Goal: Find specific page/section: Locate a particular part of the current website

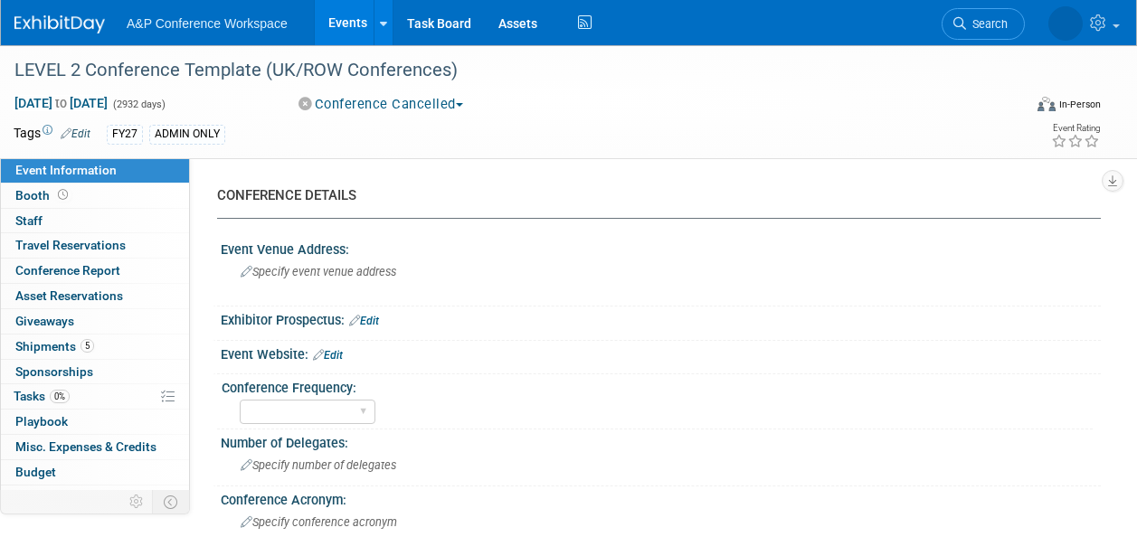
select select "Level 1"
select select "In-Person Booth"
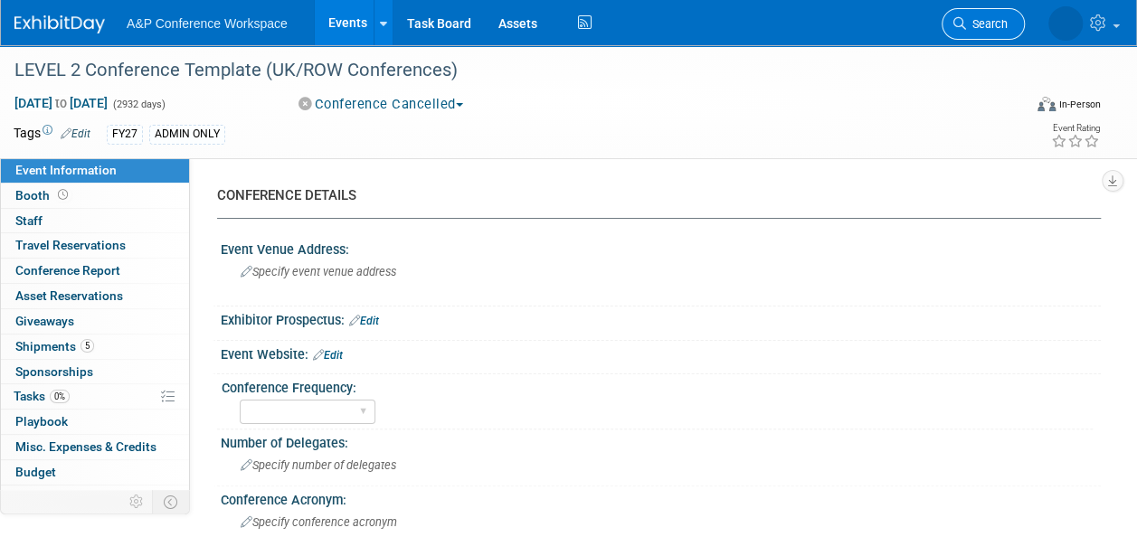
click at [979, 24] on span "Search" at bounding box center [987, 24] width 42 height 14
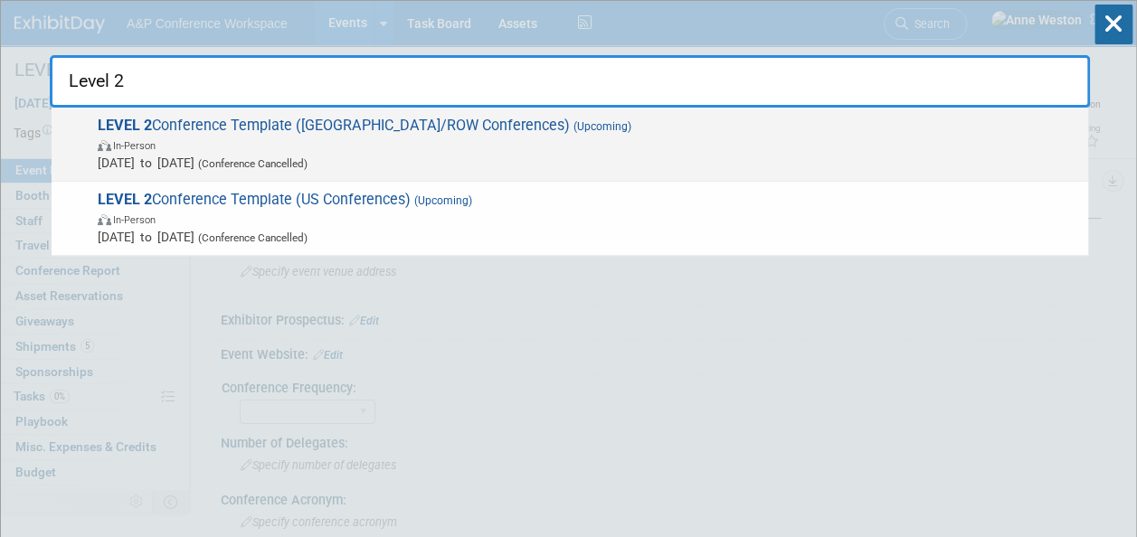
type input "Level 2"
click at [359, 118] on span "LEVEL 2 Conference Template (UK/ROW Conferences) (Upcoming) In-Person Oct 21, 2…" at bounding box center [585, 144] width 987 height 55
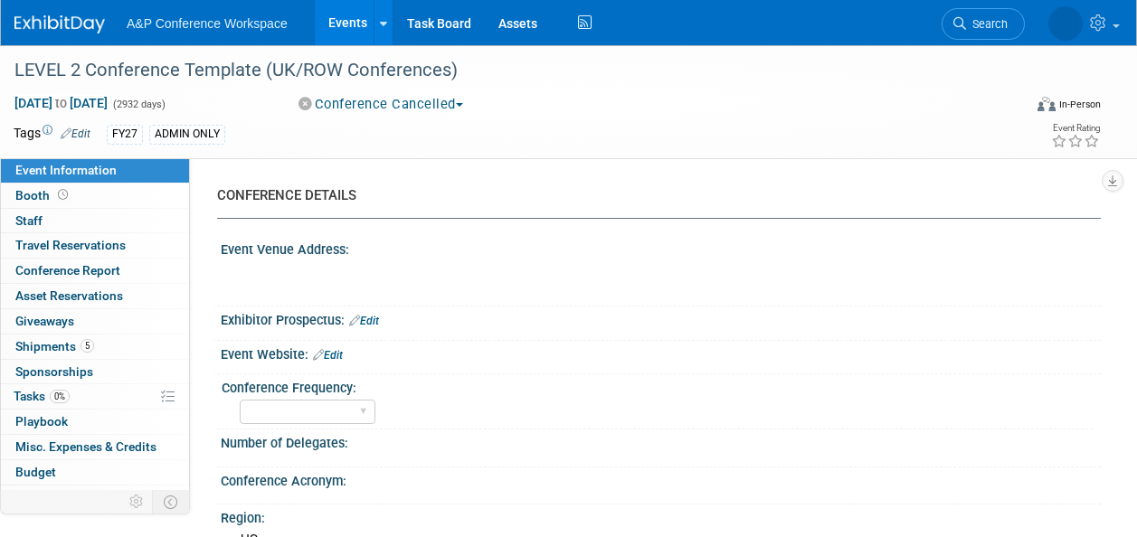
select select "Level 1"
select select "In-Person Booth"
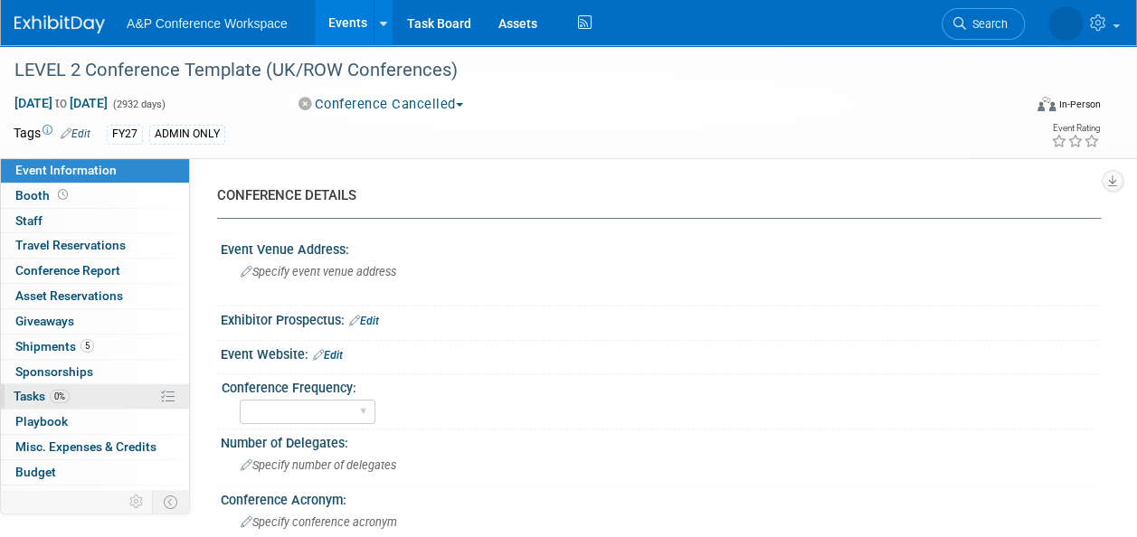
click at [61, 390] on span "0%" at bounding box center [60, 397] width 20 height 14
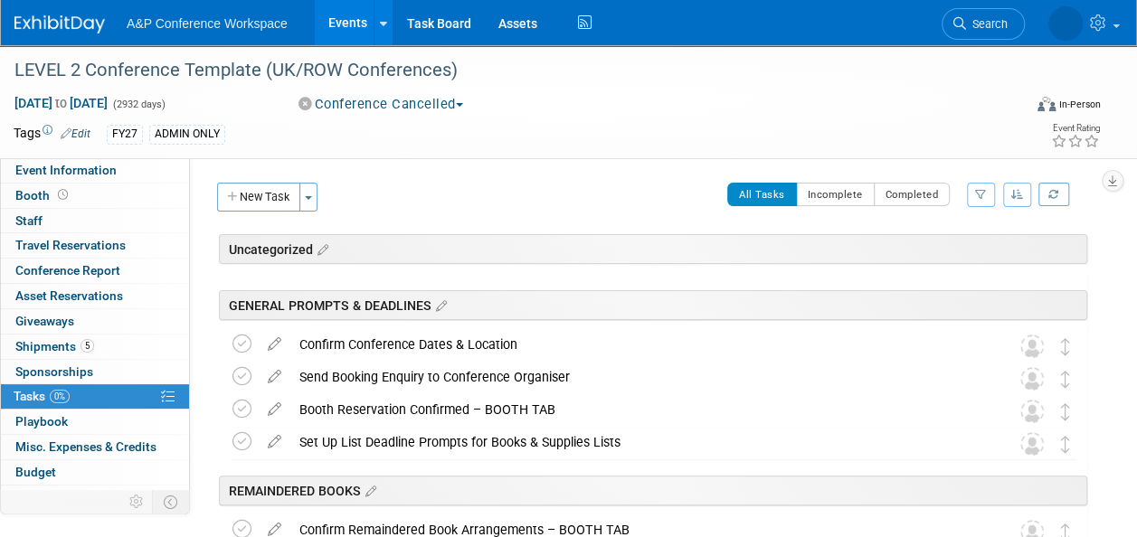
click at [61, 390] on span "0%" at bounding box center [60, 397] width 20 height 14
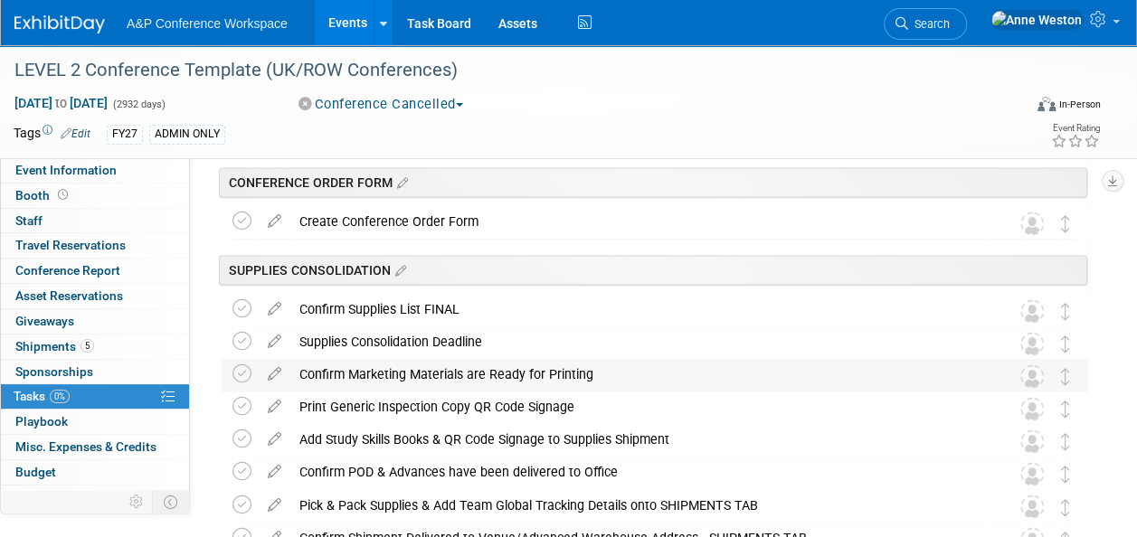
scroll to position [1176, 0]
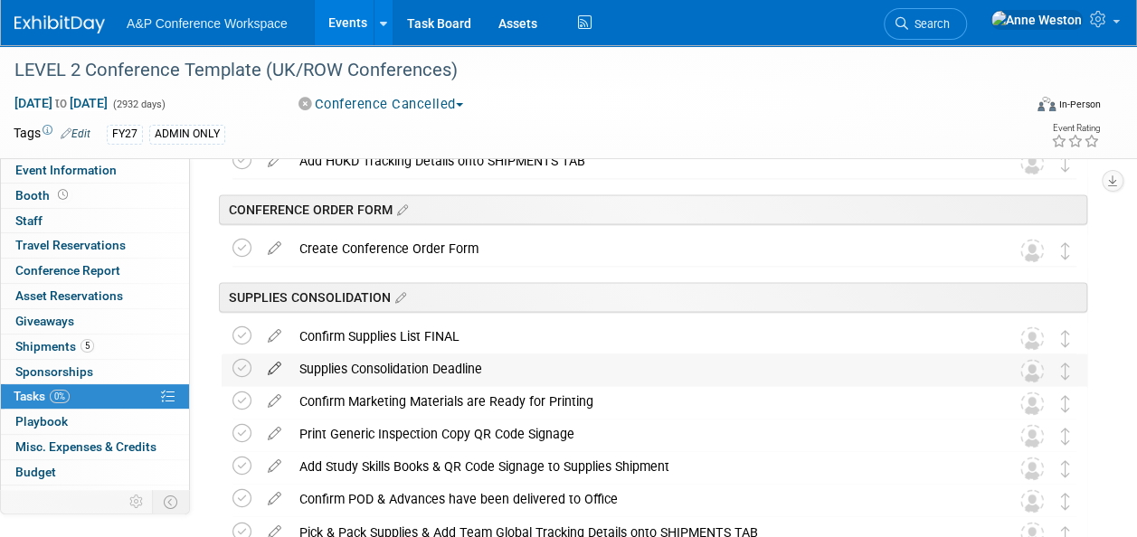
click at [273, 367] on icon at bounding box center [275, 365] width 32 height 23
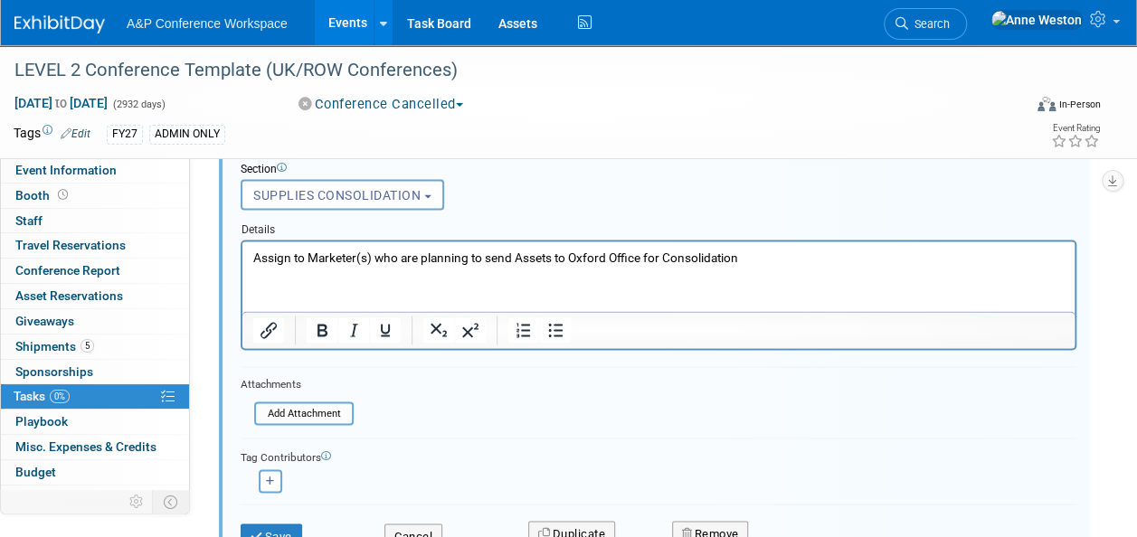
scroll to position [1535, 0]
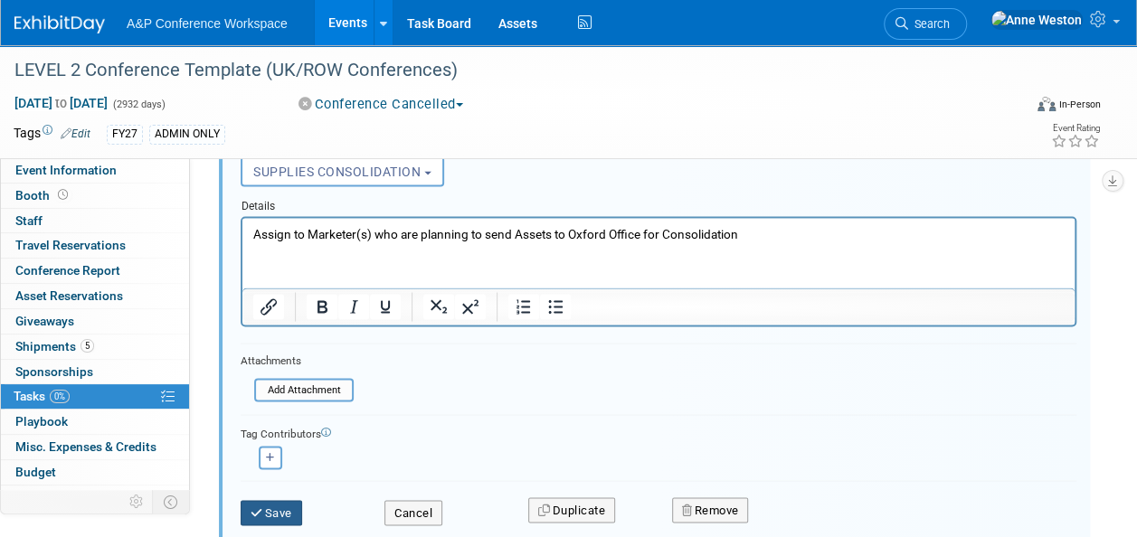
click at [280, 501] on button "Save" at bounding box center [272, 512] width 62 height 25
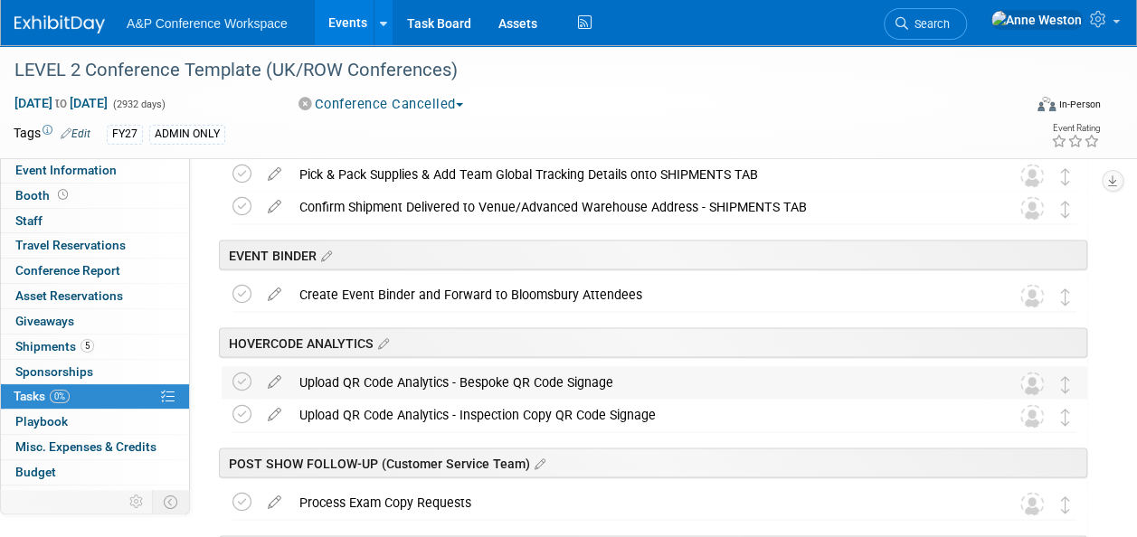
click at [382, 382] on div "Upload QR Code Analytics - Bespoke QR Code Signage" at bounding box center [637, 381] width 694 height 31
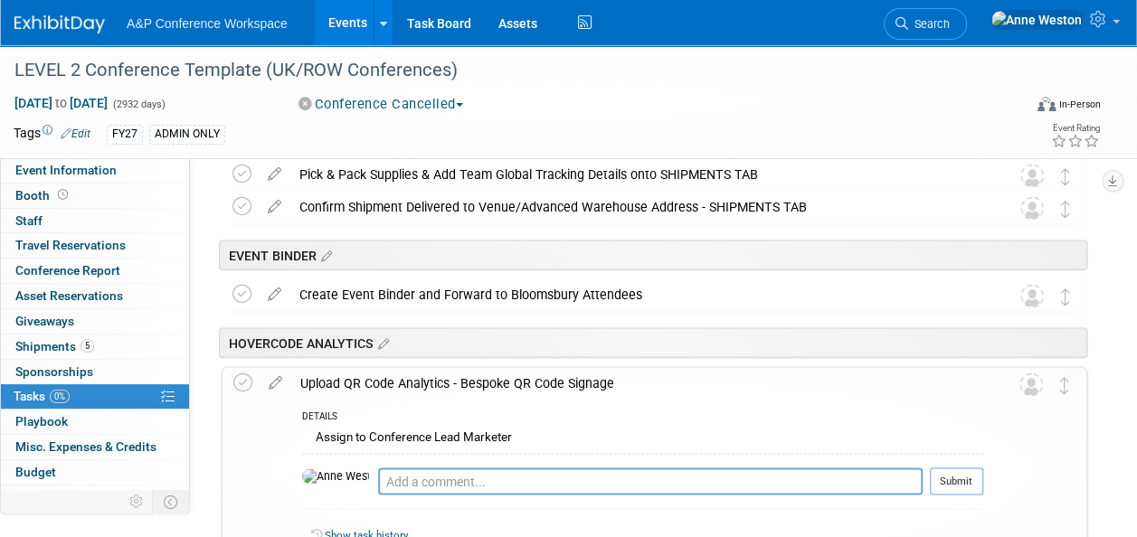
click at [382, 382] on div "Upload QR Code Analytics - Bespoke QR Code Signage" at bounding box center [637, 382] width 692 height 31
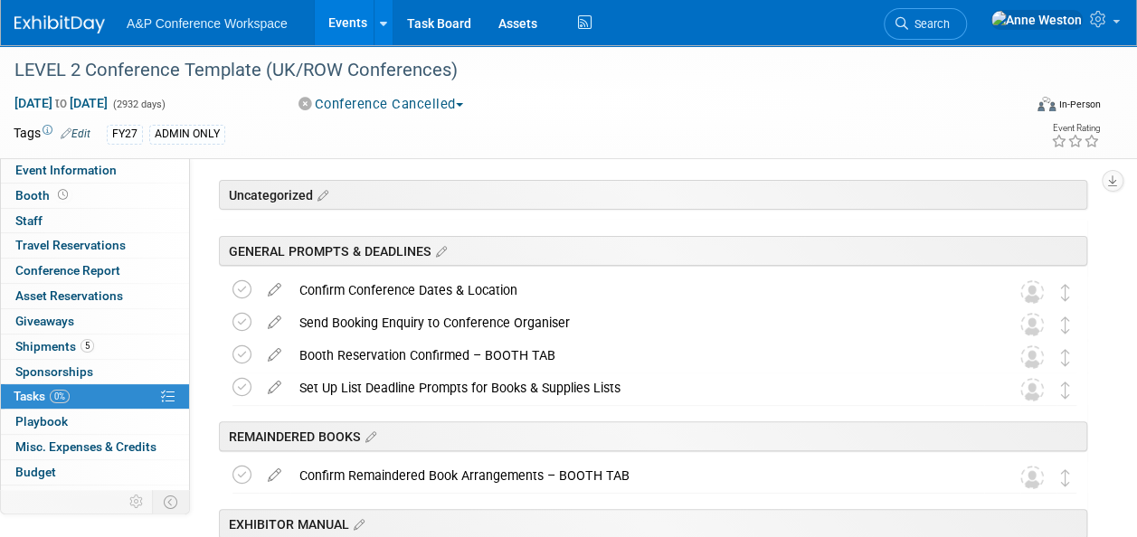
scroll to position [0, 0]
